Goal: Transaction & Acquisition: Purchase product/service

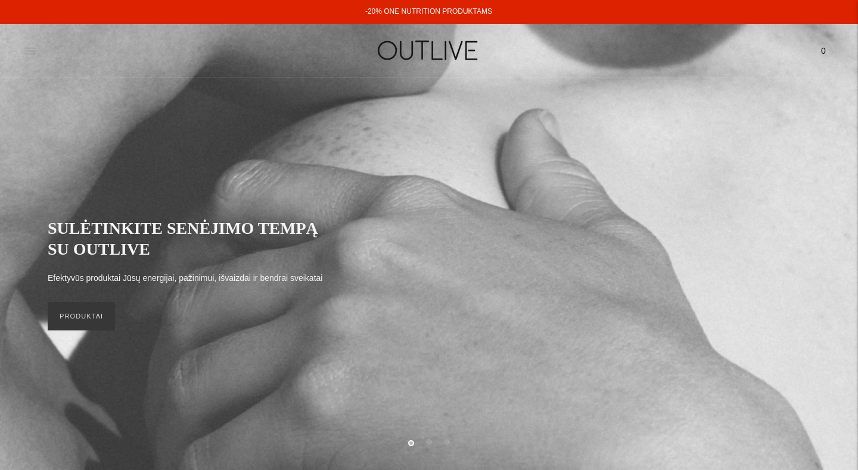
click at [32, 47] on icon at bounding box center [30, 51] width 12 height 12
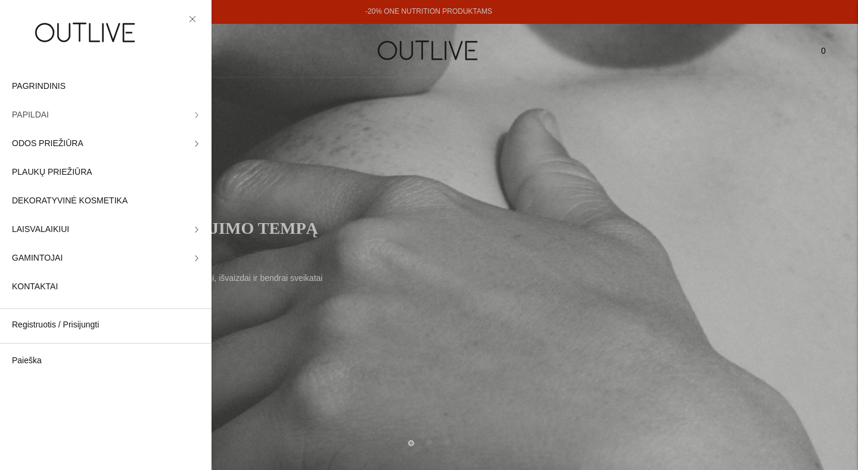
click at [102, 116] on link "PAPILDAI" at bounding box center [106, 115] width 212 height 29
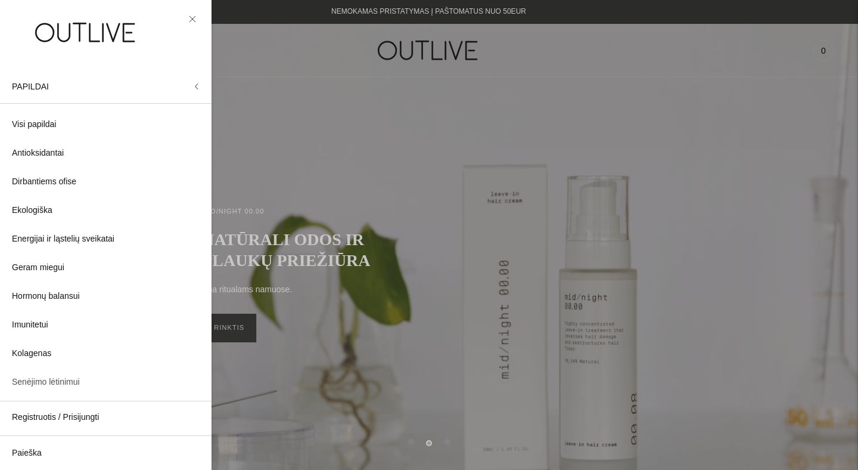
click at [41, 380] on span "Senėjimo lėtinimui" at bounding box center [46, 382] width 68 height 14
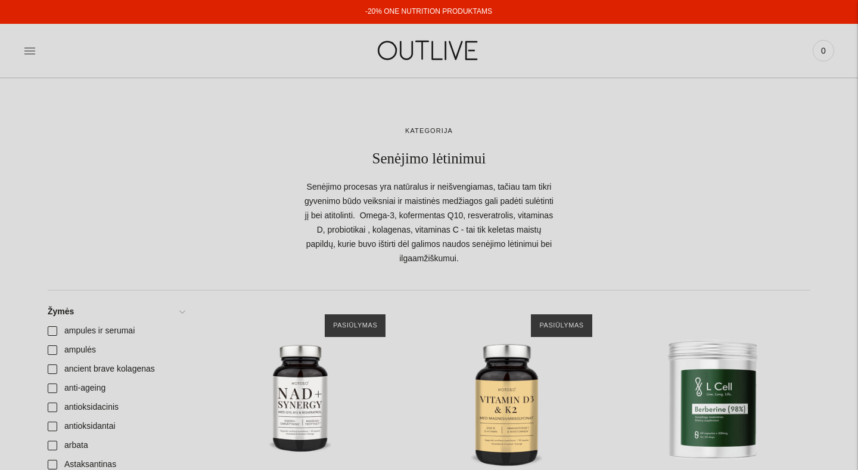
scroll to position [150, 0]
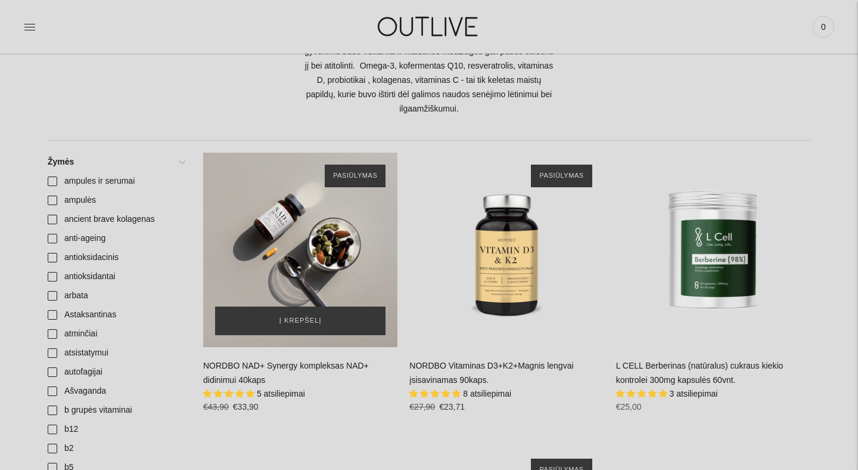
click at [317, 256] on div "NORDBO NAD+ Synergy kompleksas NAD+ didinimui 40kaps\a" at bounding box center [300, 250] width 194 height 194
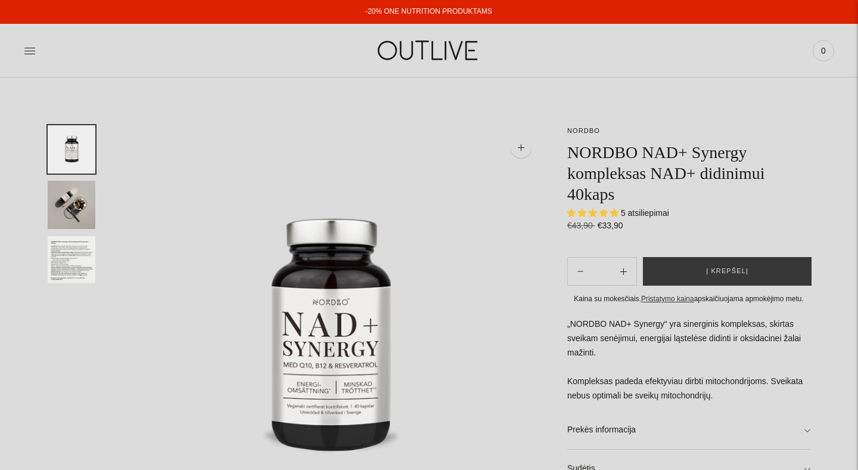
select select "**********"
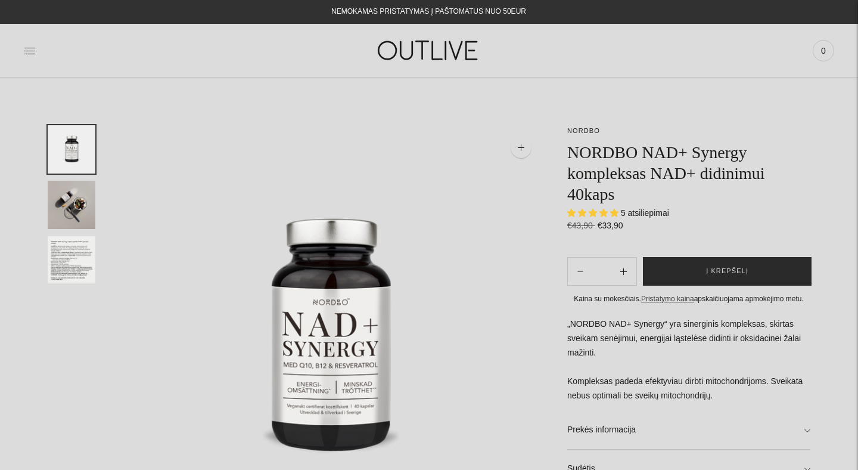
click at [695, 270] on button "Į krepšelį" at bounding box center [727, 271] width 169 height 29
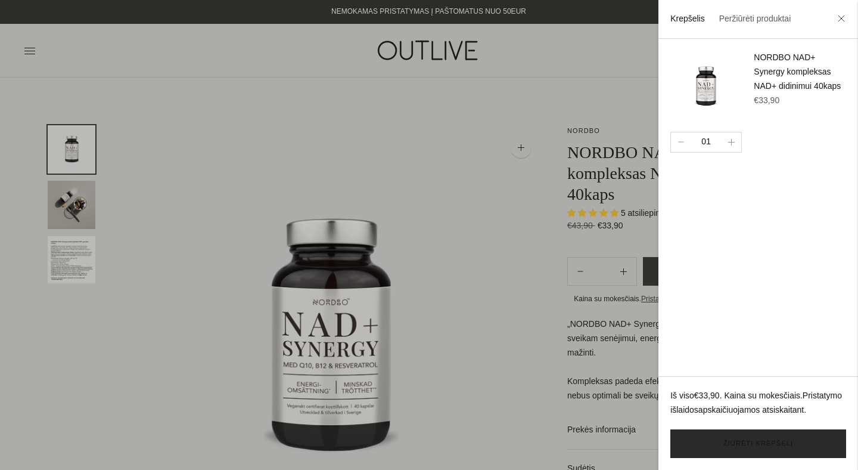
click at [744, 449] on link "Žiūrėti krepšelį" at bounding box center [759, 443] width 176 height 29
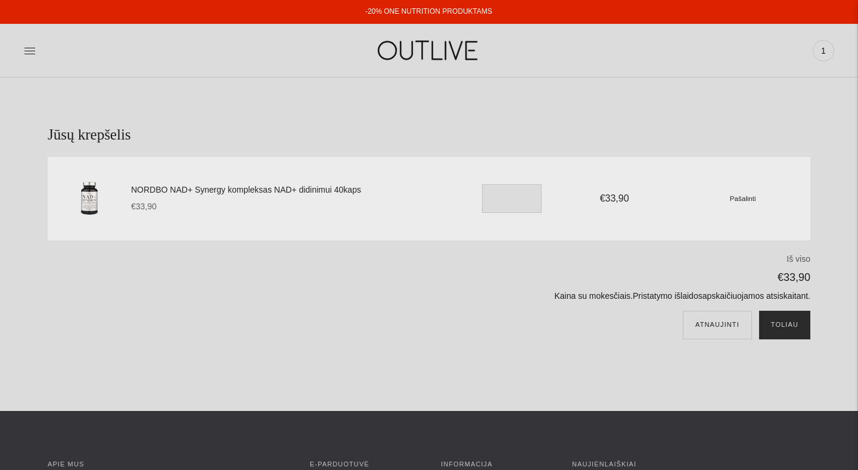
click at [793, 327] on button "Toliau" at bounding box center [784, 325] width 51 height 29
